Goal: Task Accomplishment & Management: Manage account settings

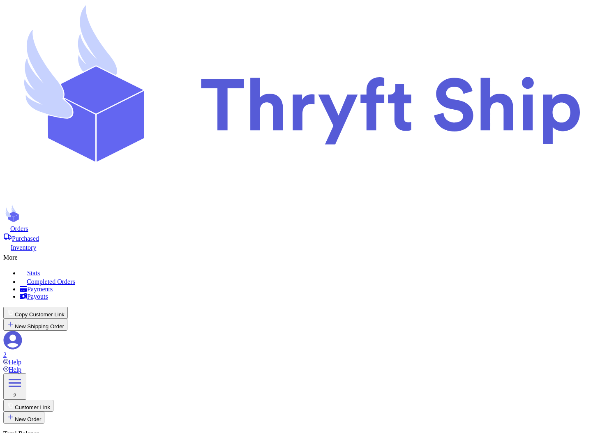
select select "paid"
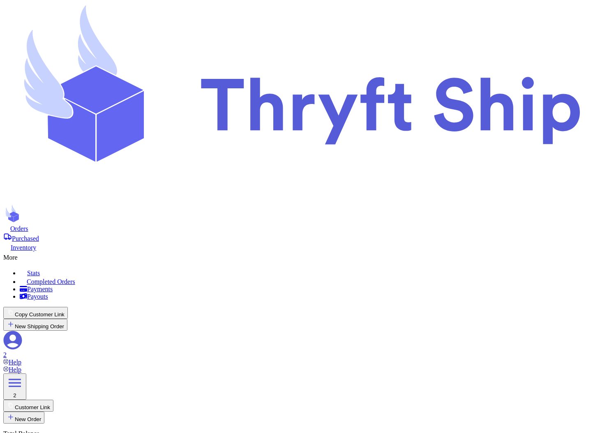
scroll to position [61, 0]
select select "paid"
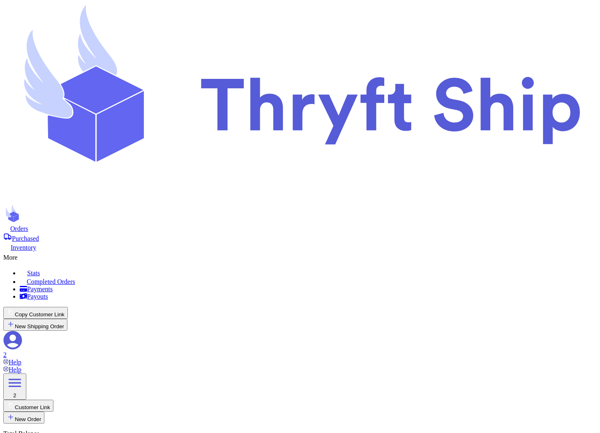
select select "paid"
type input "Hat"
select select "unknown"
type input "0"
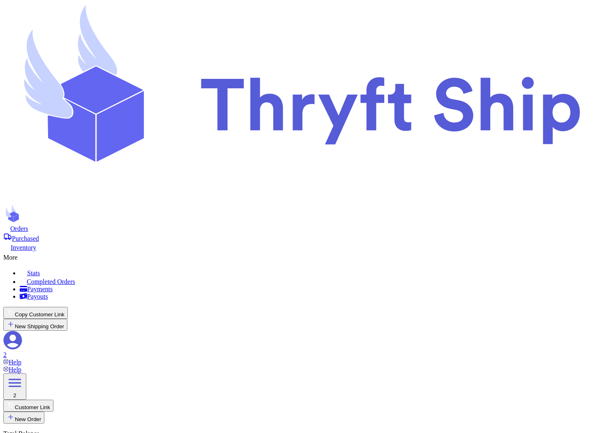
type input "Item WOPayment"
type input "item104 WOrderTrack"
select select "paid"
type input "10"
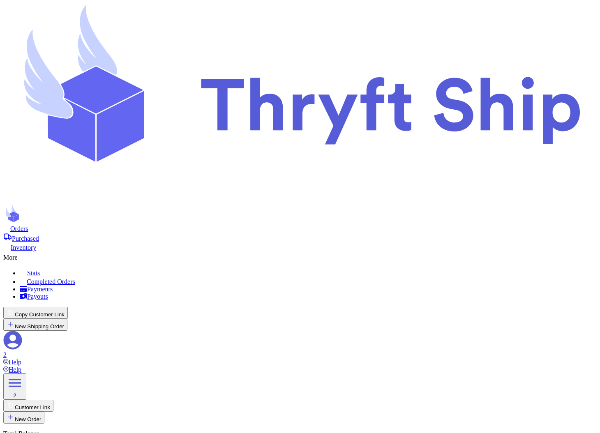
type input "item 2 WOOpenTrack"
click at [361, 251] on div "More" at bounding box center [299, 256] width 593 height 10
click at [75, 278] on span "Completed Orders" at bounding box center [51, 281] width 48 height 7
click at [27, 277] on icon at bounding box center [23, 280] width 7 height 7
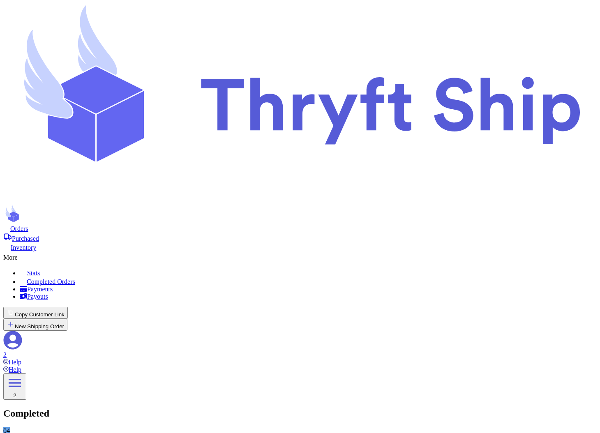
click at [39, 235] on span "Purchased" at bounding box center [25, 238] width 27 height 7
click at [363, 251] on div "More" at bounding box center [299, 256] width 593 height 10
click at [75, 278] on span "Completed Orders" at bounding box center [51, 281] width 48 height 7
